Goal: Task Accomplishment & Management: Manage account settings

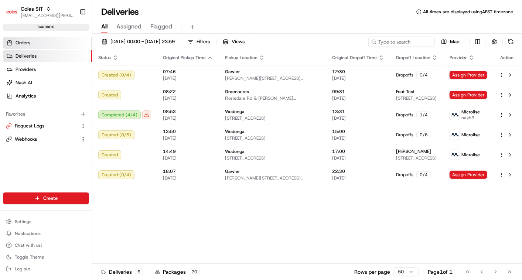
click at [26, 39] on span "Orders" at bounding box center [23, 42] width 15 height 7
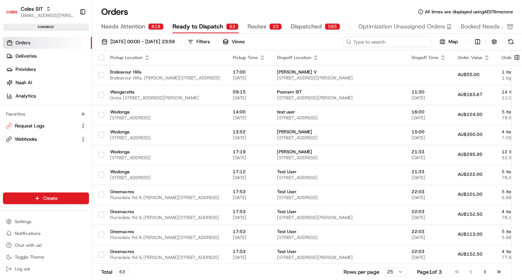
click at [387, 42] on input at bounding box center [387, 42] width 89 height 10
paste input "216640218"
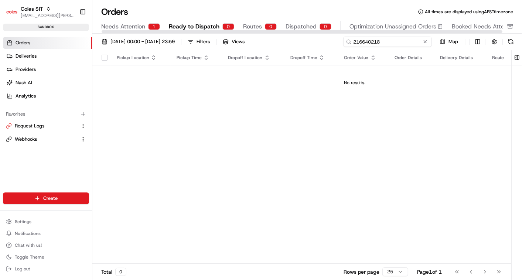
type input "216640218"
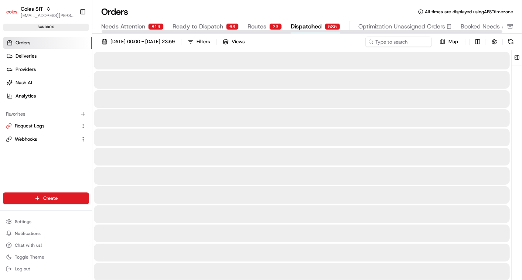
click at [297, 22] on span "Dispatched" at bounding box center [306, 26] width 31 height 9
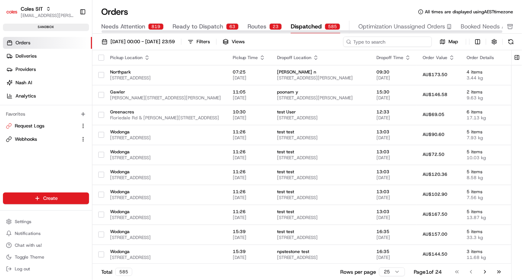
click at [381, 42] on input at bounding box center [387, 42] width 89 height 10
paste input "216640218"
type input "216640218"
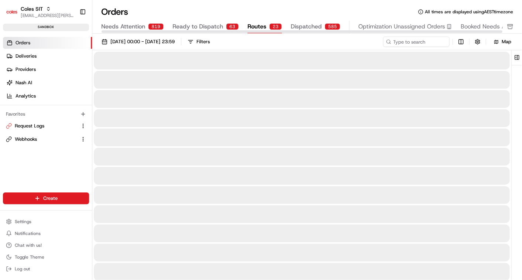
click at [249, 26] on span "Routes" at bounding box center [256, 26] width 19 height 9
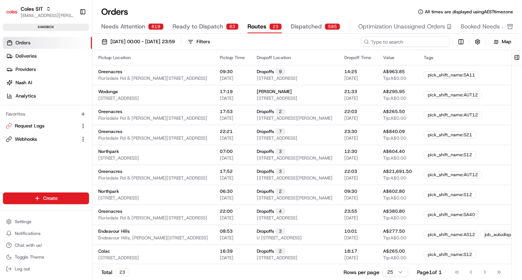
click at [402, 41] on input at bounding box center [405, 42] width 89 height 10
paste input "216640218"
type input "216640218"
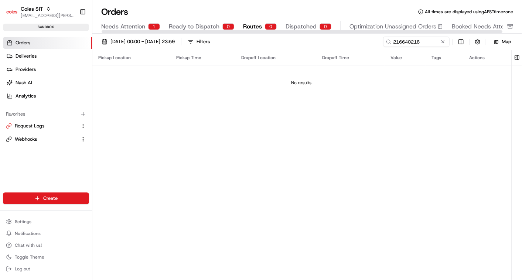
click at [188, 31] on div at bounding box center [302, 31] width 401 height 3
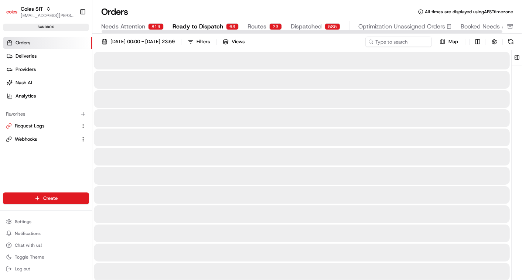
click at [190, 28] on span "Ready to Dispatch" at bounding box center [197, 26] width 51 height 9
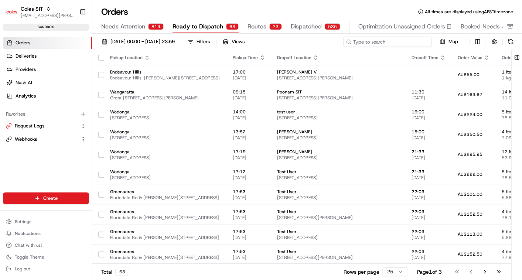
click at [405, 42] on input at bounding box center [387, 42] width 89 height 10
paste input "216640218"
type input "216640218"
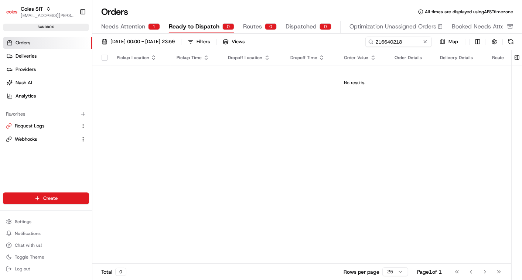
click at [25, 40] on span "Orders" at bounding box center [23, 42] width 15 height 7
click at [19, 223] on span "Settings" at bounding box center [23, 222] width 17 height 6
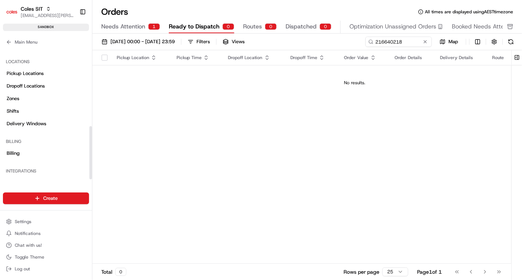
scroll to position [195, 0]
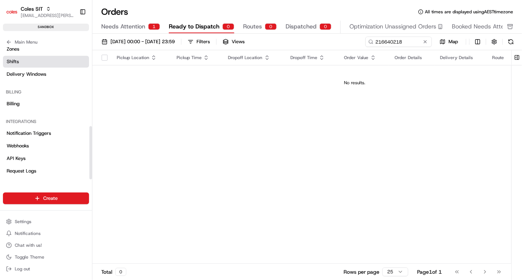
click at [18, 61] on span "Shifts" at bounding box center [13, 61] width 12 height 7
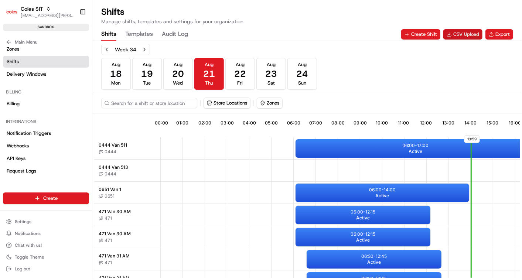
click at [457, 34] on button "CSV Upload" at bounding box center [462, 34] width 39 height 10
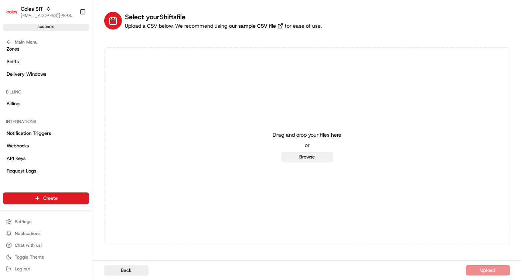
click at [310, 158] on button "Browse" at bounding box center [307, 157] width 52 height 10
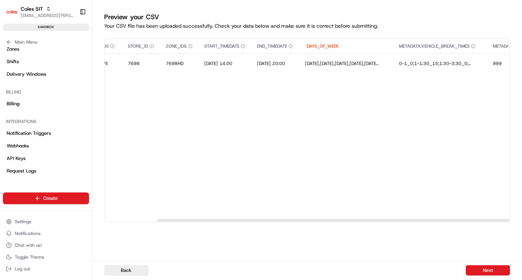
scroll to position [0, 133]
click at [488, 270] on button "Next" at bounding box center [488, 270] width 44 height 10
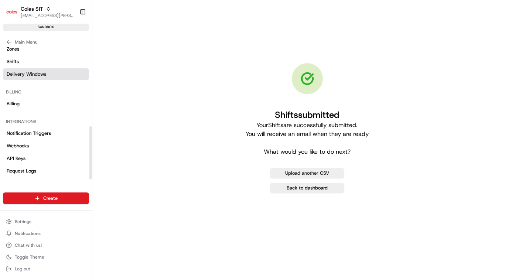
click at [36, 71] on span "Delivery Windows" at bounding box center [26, 74] width 39 height 7
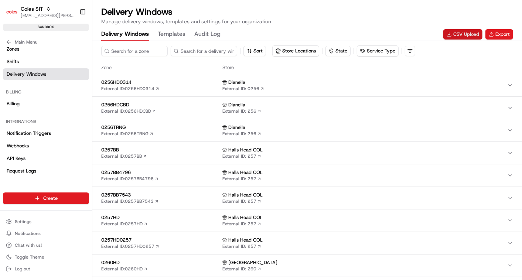
click at [459, 35] on button "CSV Upload" at bounding box center [462, 34] width 39 height 10
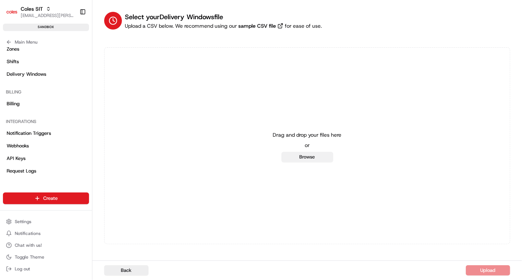
click at [309, 158] on button "Browse" at bounding box center [307, 157] width 52 height 10
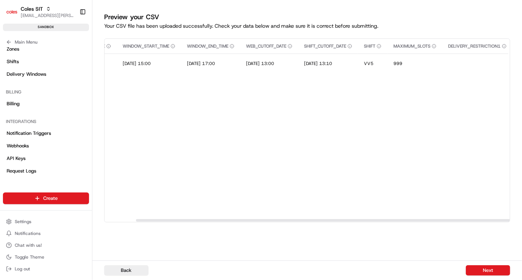
scroll to position [0, 128]
click at [487, 268] on button "Next" at bounding box center [488, 270] width 44 height 10
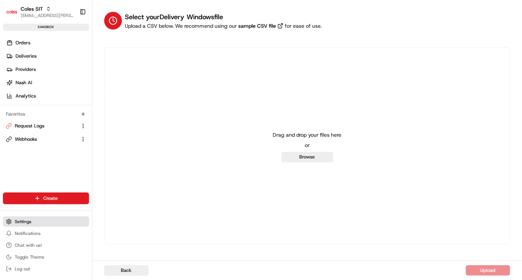
click at [21, 219] on span "Settings" at bounding box center [23, 222] width 17 height 6
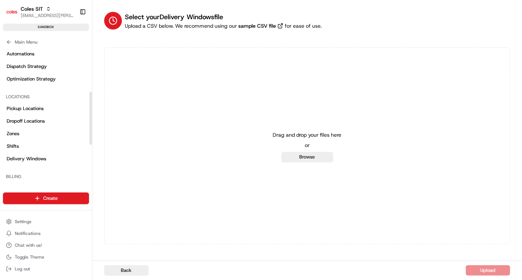
scroll to position [111, 0]
click at [28, 161] on link "Delivery Windows" at bounding box center [46, 158] width 86 height 12
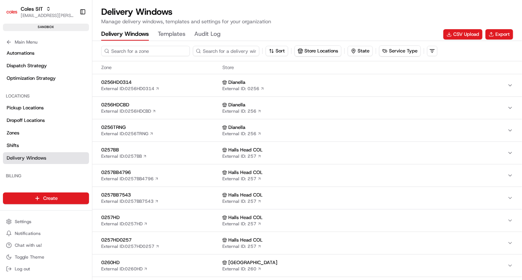
click at [142, 51] on input at bounding box center [145, 51] width 89 height 10
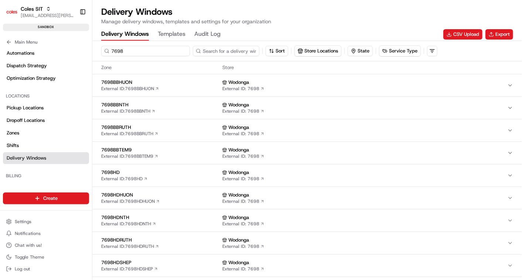
type input "7698"
click at [140, 170] on span "7698HD" at bounding box center [160, 172] width 118 height 7
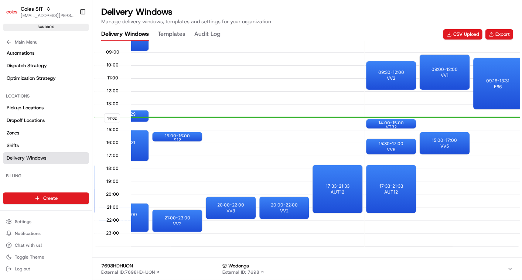
scroll to position [0, 1115]
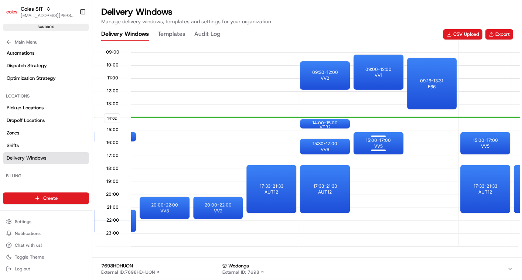
click at [385, 142] on div "15:00 - 17:00 VV5" at bounding box center [378, 143] width 50 height 22
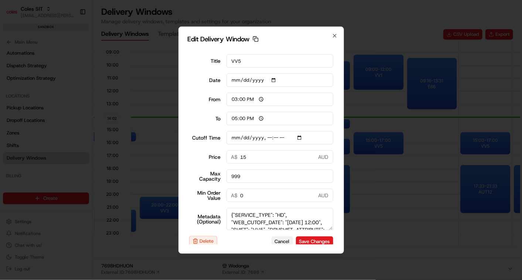
click at [277, 239] on button "Cancel" at bounding box center [281, 241] width 21 height 10
type input "14:02"
type input "15:02"
type input "2025-08-21T12:10"
type input "0"
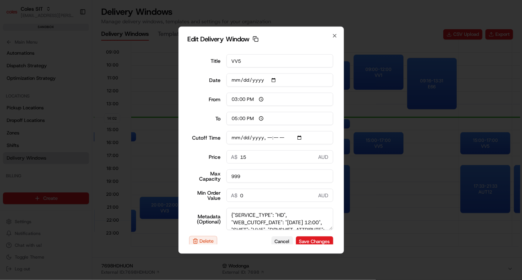
type input "0"
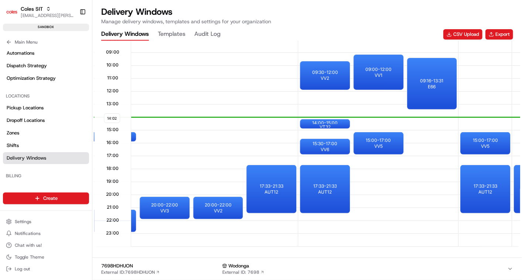
scroll to position [0, 1217]
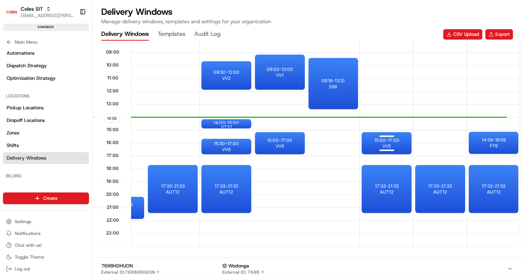
click at [384, 137] on div at bounding box center [387, 136] width 30 height 9
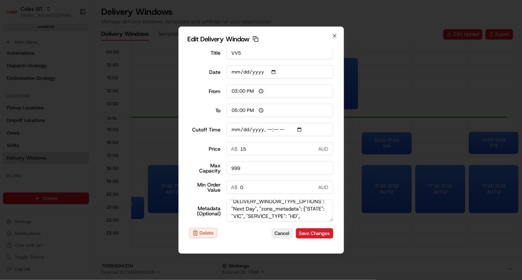
scroll to position [49, 0]
click at [303, 231] on button "Save Changes" at bounding box center [314, 233] width 37 height 10
type input "2025-08-22T13:10"
type input "2025-08-21"
type input "14:03"
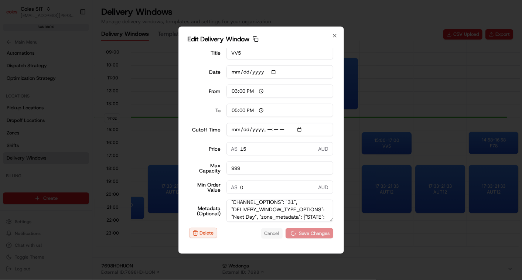
type input "15:03"
type input "2025-08-22T13:10"
type input "0"
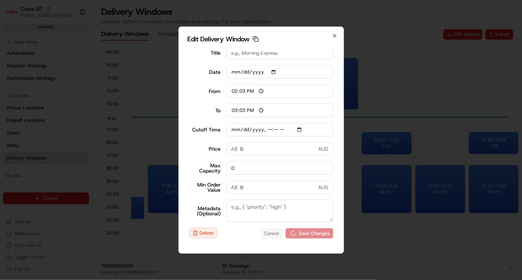
type input "2025-08-22T13:10"
